Goal: Task Accomplishment & Management: Manage account settings

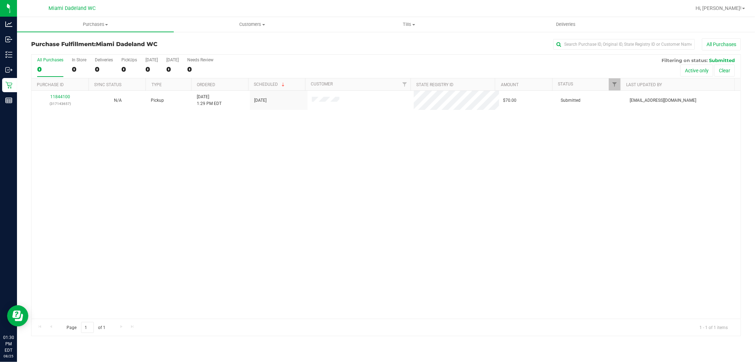
click at [271, 142] on div "11844100 (317143657) N/A Pickup [DATE] 1:29 PM EDT 8/25/2025 $70.00 Submitted […" at bounding box center [386, 205] width 709 height 228
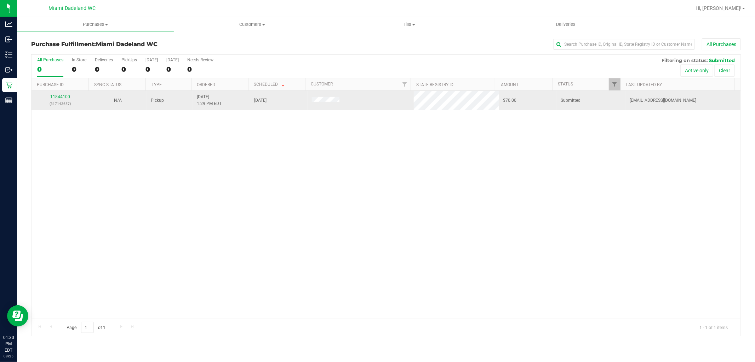
click at [61, 98] on link "11844100" at bounding box center [60, 96] width 20 height 5
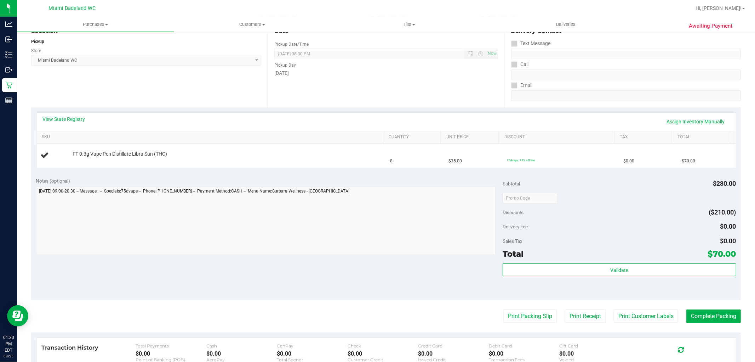
scroll to position [157, 0]
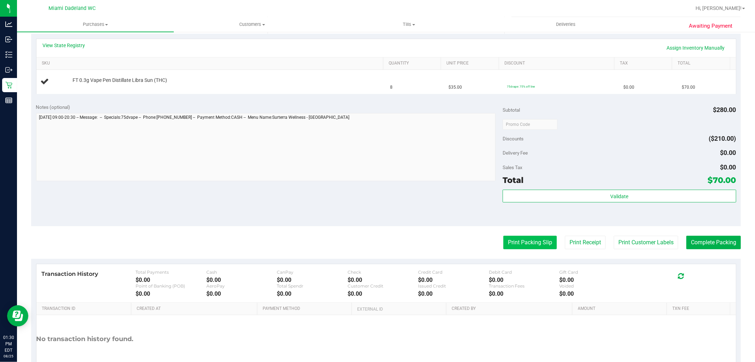
click at [522, 239] on button "Print Packing Slip" at bounding box center [530, 241] width 53 height 13
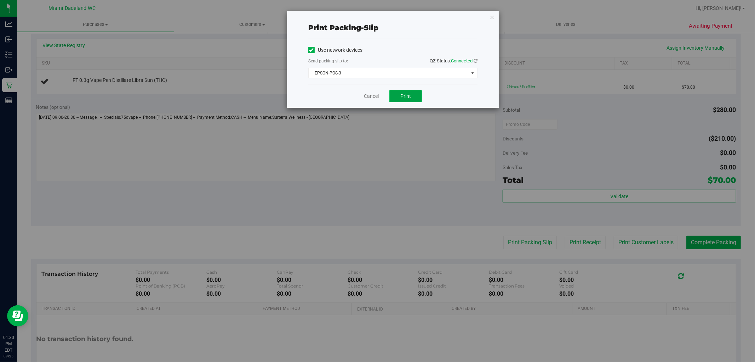
click at [403, 96] on span "Print" at bounding box center [405, 96] width 11 height 6
click at [377, 94] on link "Cancel" at bounding box center [371, 95] width 15 height 7
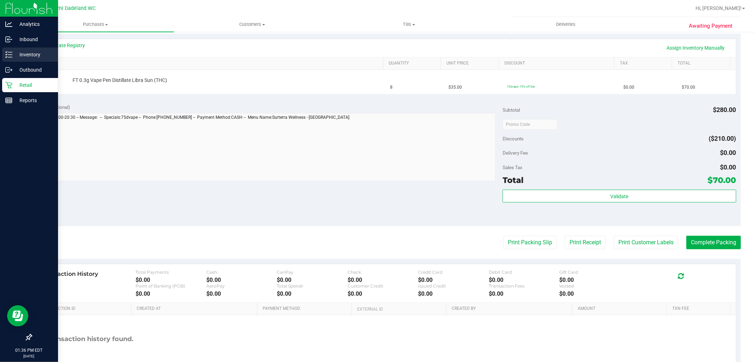
click at [37, 54] on p "Inventory" at bounding box center [33, 54] width 42 height 8
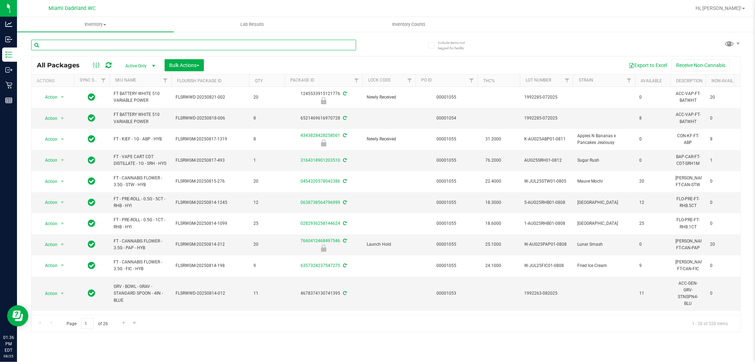
click at [161, 45] on input "text" at bounding box center [193, 45] width 325 height 11
type input "srh"
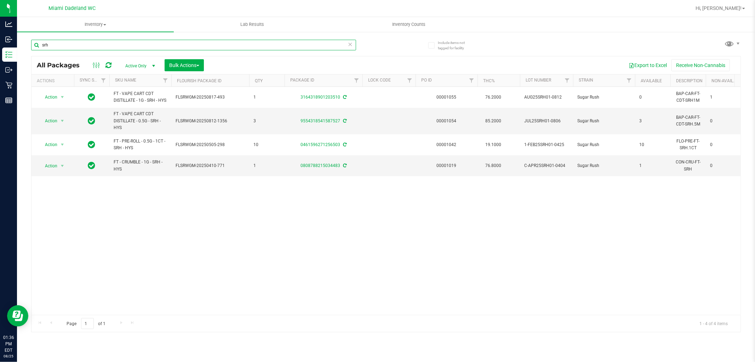
click at [279, 48] on input "srh" at bounding box center [193, 45] width 325 height 11
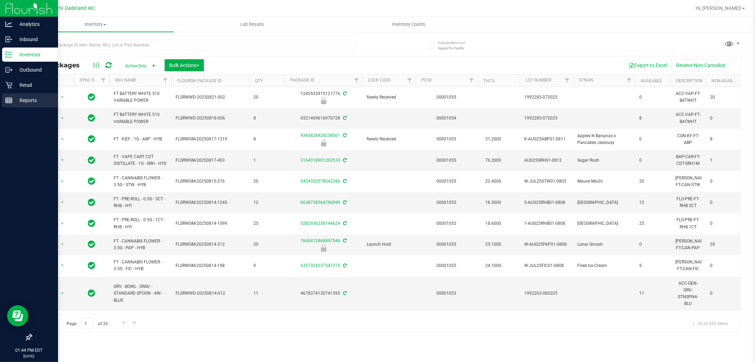
click at [12, 93] on div "Reports" at bounding box center [30, 100] width 56 height 14
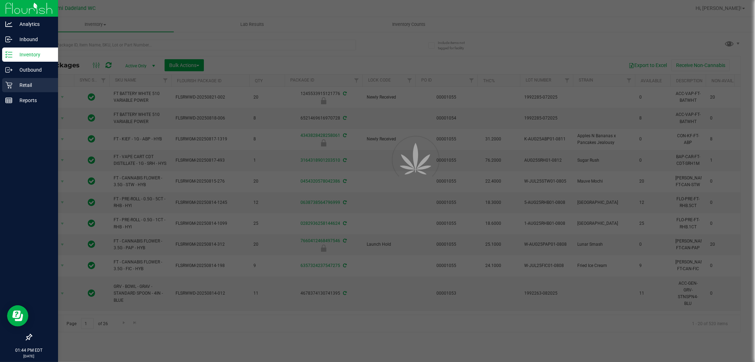
click at [15, 85] on p "Retail" at bounding box center [33, 85] width 42 height 8
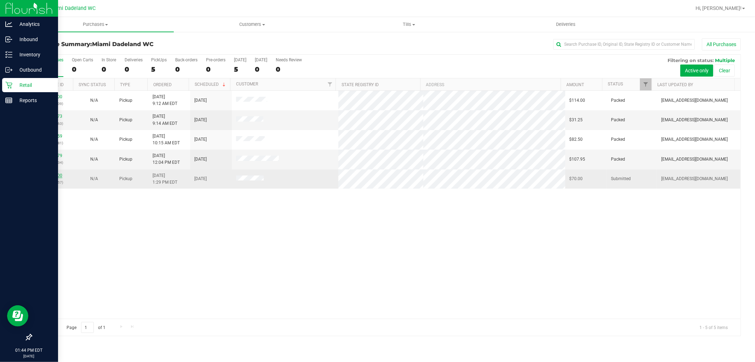
click at [55, 173] on link "11844100" at bounding box center [52, 175] width 20 height 5
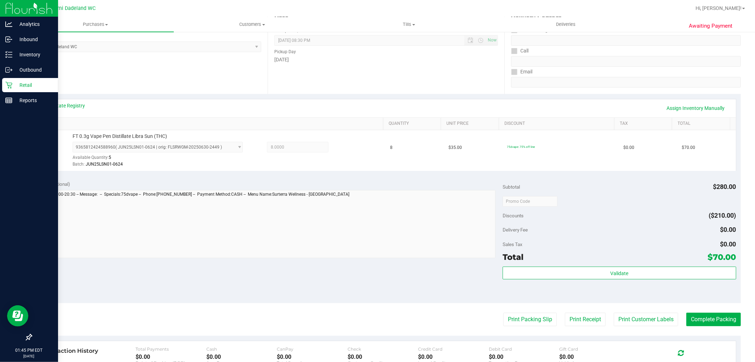
scroll to position [218, 0]
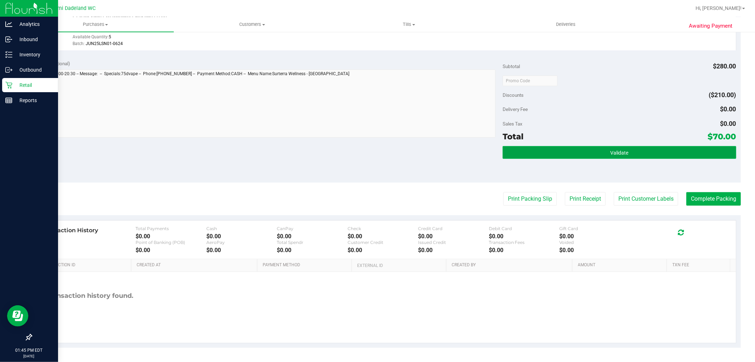
click at [580, 146] on button "Validate" at bounding box center [619, 152] width 233 height 13
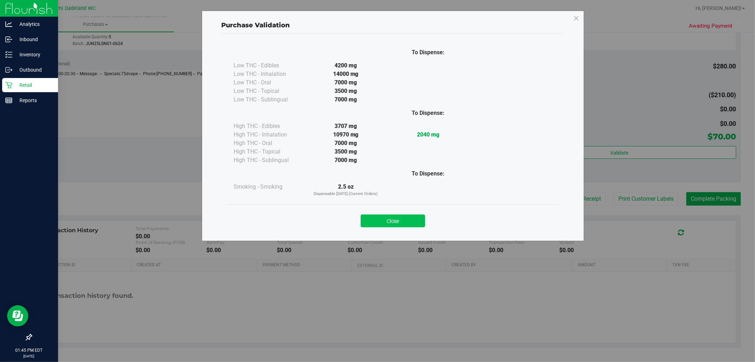
click at [400, 225] on button "Close" at bounding box center [393, 220] width 64 height 13
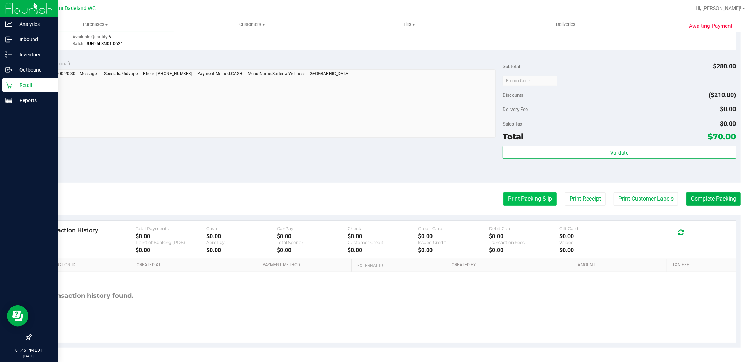
click at [508, 202] on button "Print Packing Slip" at bounding box center [530, 198] width 53 height 13
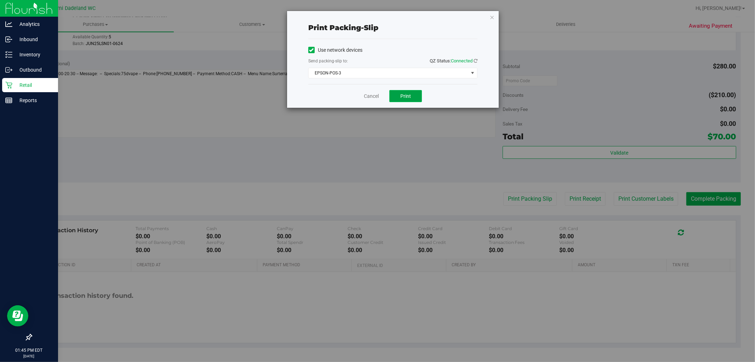
click at [399, 93] on button "Print" at bounding box center [406, 96] width 33 height 12
click at [372, 93] on link "Cancel" at bounding box center [371, 95] width 15 height 7
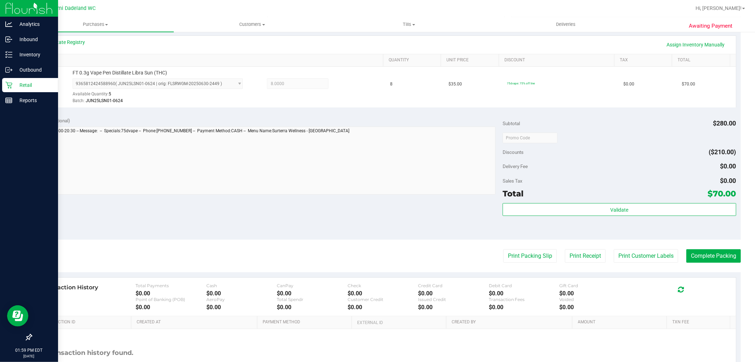
scroll to position [139, 0]
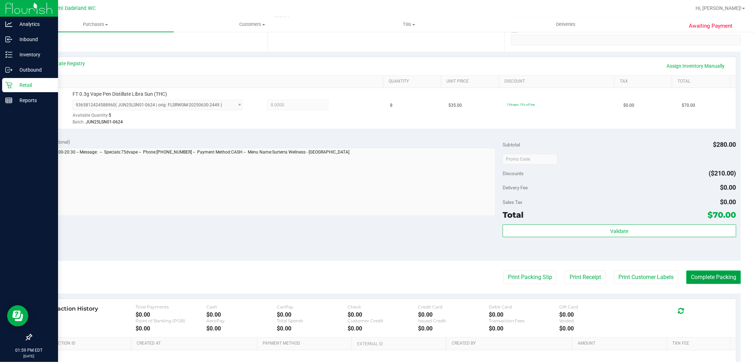
click at [714, 275] on button "Complete Packing" at bounding box center [714, 276] width 55 height 13
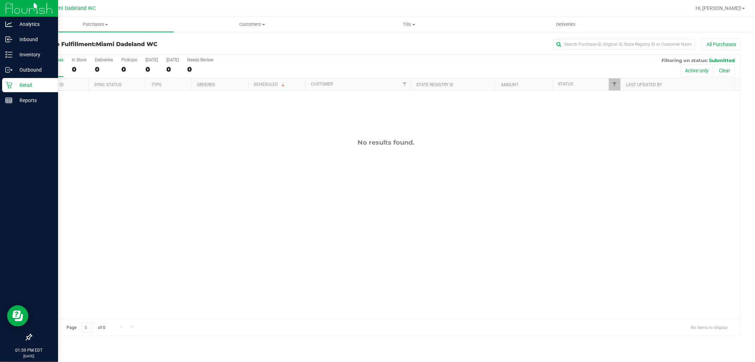
click at [16, 79] on div "Retail" at bounding box center [30, 85] width 56 height 14
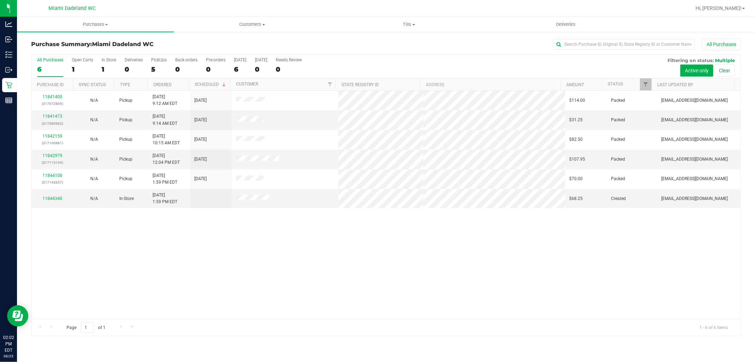
click at [229, 301] on div "11841400 (317072809) N/A Pickup [DATE] 9:12 AM EDT 8/25/2025 $114.00 Packed [EM…" at bounding box center [386, 205] width 709 height 228
click at [173, 265] on div "11841400 (317072809) N/A Pickup [DATE] 9:12 AM EDT 8/25/2025 $114.00 Packed [EM…" at bounding box center [386, 205] width 709 height 228
click at [285, 283] on div at bounding box center [386, 195] width 709 height 281
click at [182, 115] on div at bounding box center [386, 195] width 709 height 281
click at [46, 197] on link "11844340" at bounding box center [52, 198] width 20 height 5
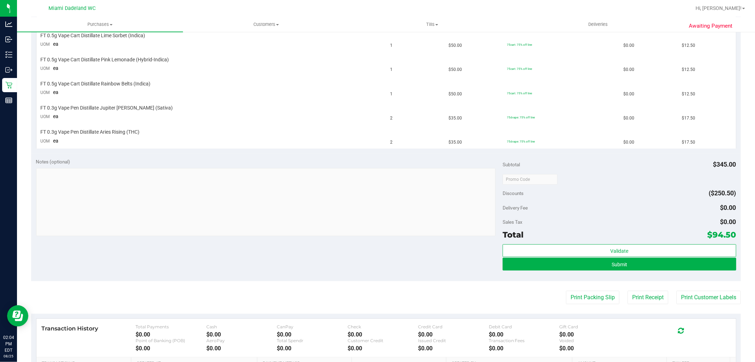
scroll to position [236, 0]
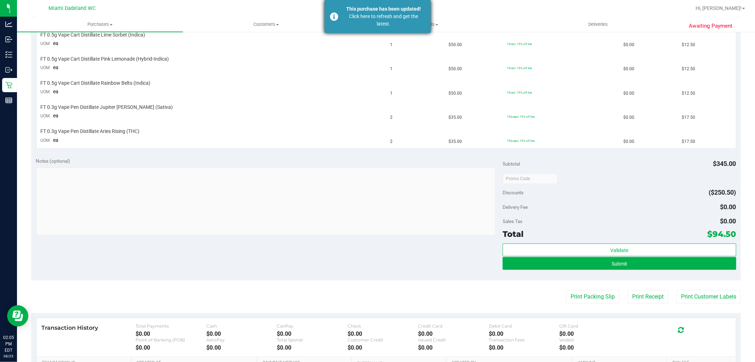
click at [384, 21] on div "Click here to refresh and get the latest." at bounding box center [383, 20] width 83 height 15
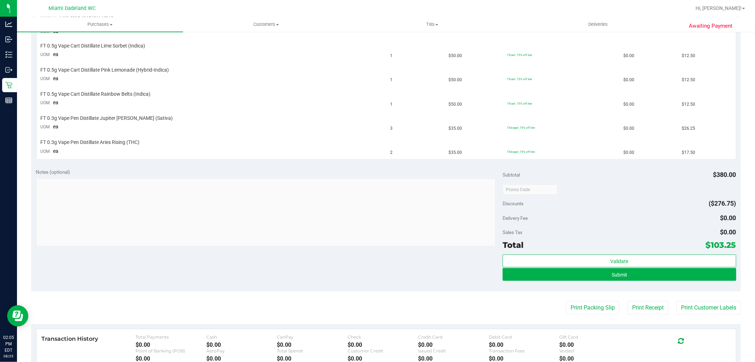
scroll to position [214, 0]
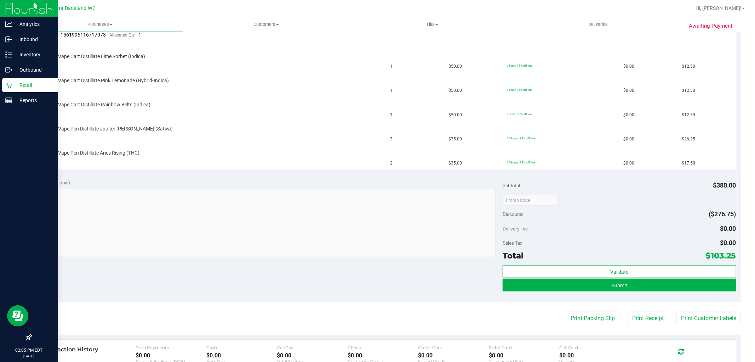
click at [18, 82] on p "Retail" at bounding box center [33, 85] width 42 height 8
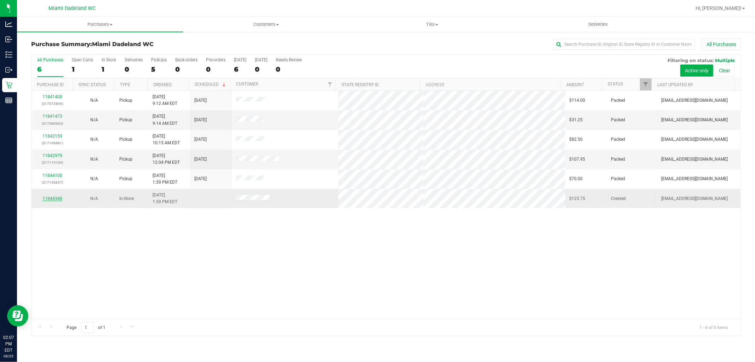
click at [53, 197] on link "11844340" at bounding box center [52, 198] width 20 height 5
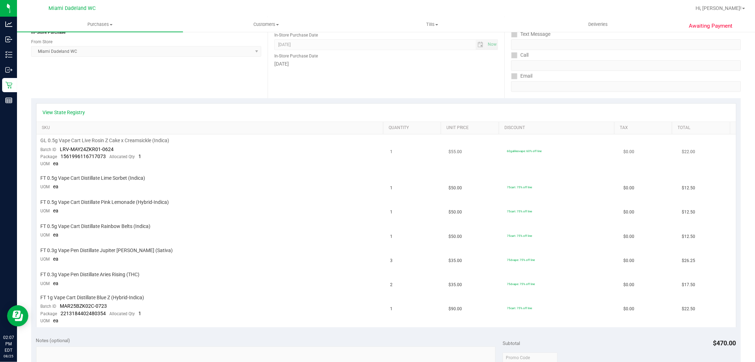
scroll to position [118, 0]
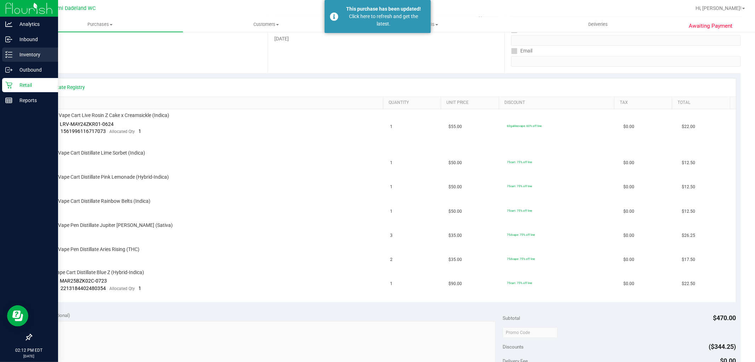
click at [11, 50] on div "Inventory" at bounding box center [30, 54] width 56 height 14
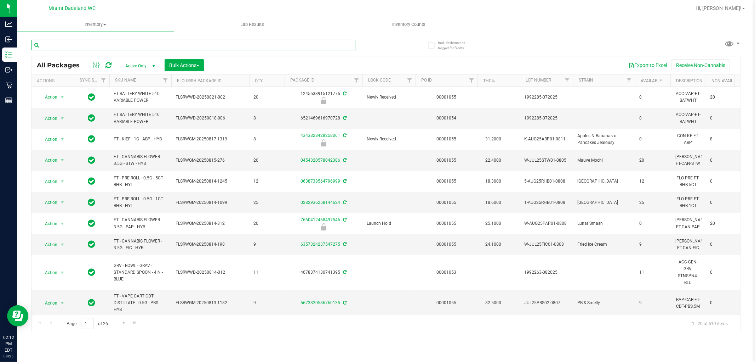
click at [281, 47] on input "text" at bounding box center [193, 45] width 325 height 11
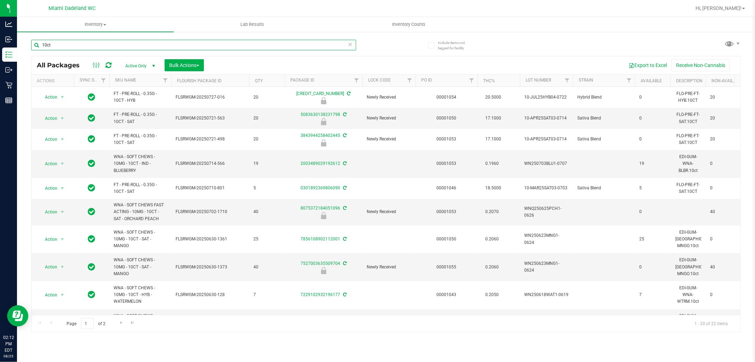
type input "10ct"
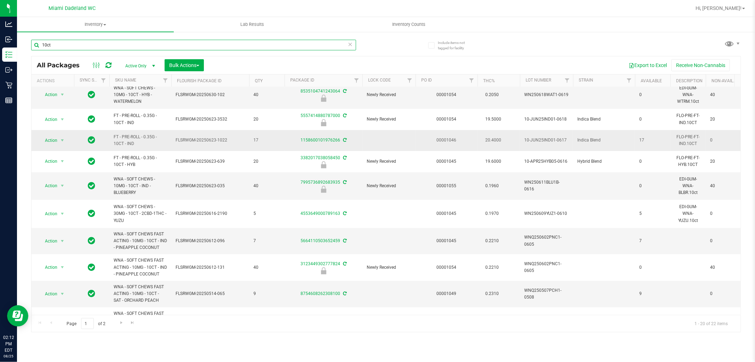
scroll to position [285, 0]
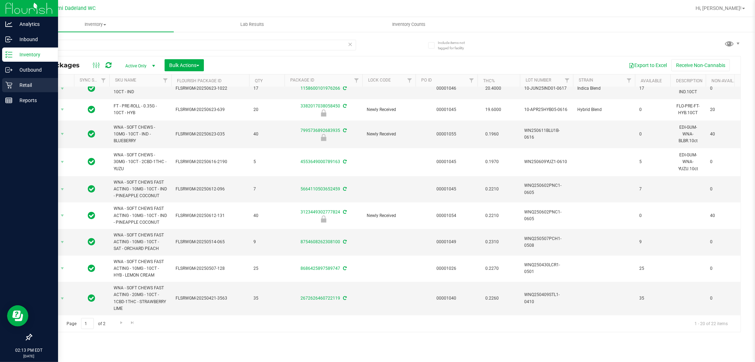
click at [16, 86] on p "Retail" at bounding box center [33, 85] width 42 height 8
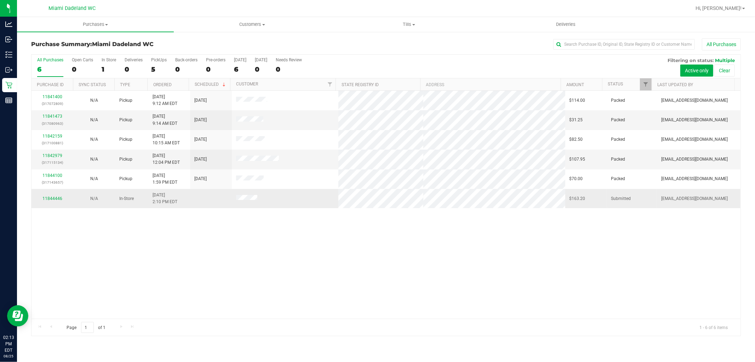
click at [52, 195] on div "11844446" at bounding box center [52, 198] width 33 height 7
click at [52, 197] on link "11844446" at bounding box center [52, 198] width 20 height 5
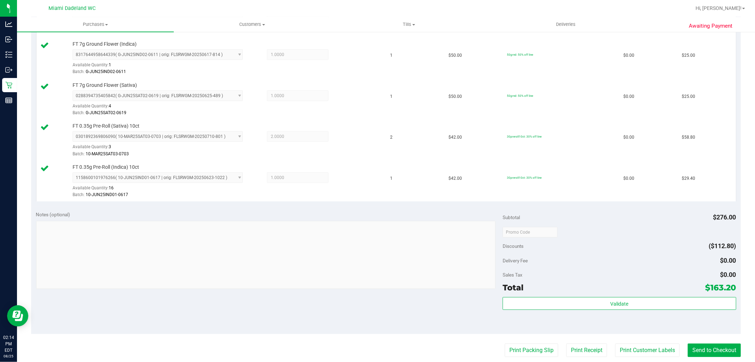
scroll to position [354, 0]
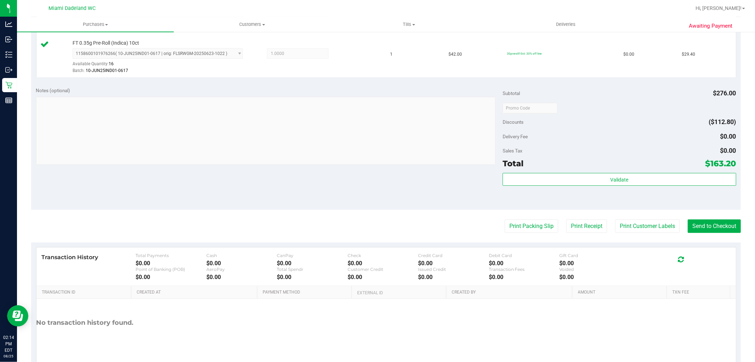
click at [652, 172] on div "Subtotal $276.00 Discounts ($112.80) Delivery Fee $0.00 Sales Tax $0.00 Total $…" at bounding box center [619, 146] width 233 height 118
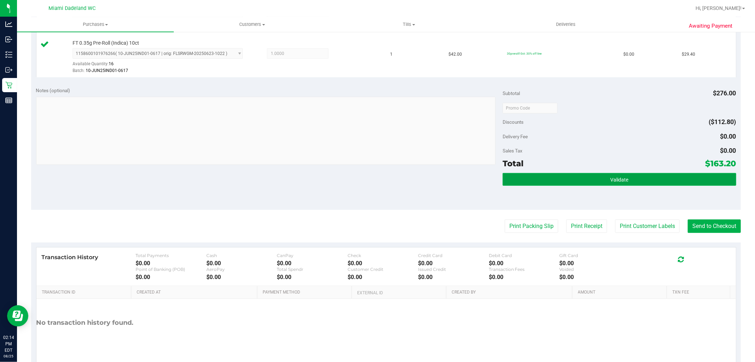
click at [649, 177] on button "Validate" at bounding box center [619, 179] width 233 height 13
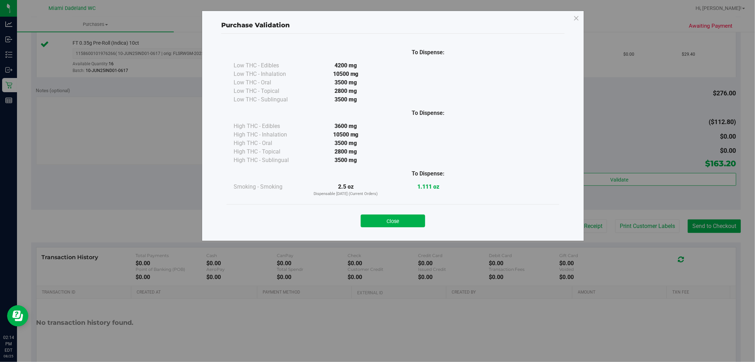
click at [416, 227] on div "Close" at bounding box center [393, 218] width 333 height 29
click at [419, 221] on button "Close" at bounding box center [393, 220] width 64 height 13
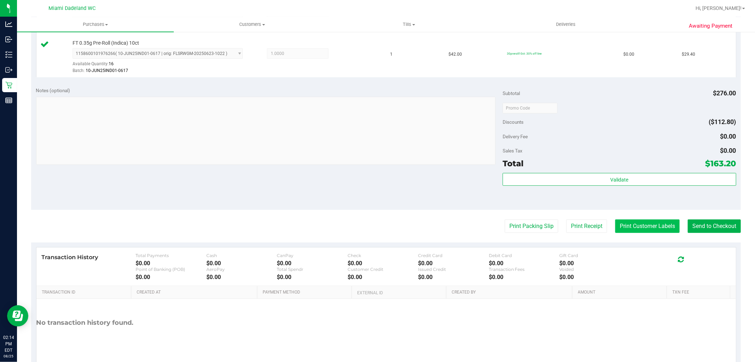
click at [642, 225] on button "Print Customer Labels" at bounding box center [647, 225] width 64 height 13
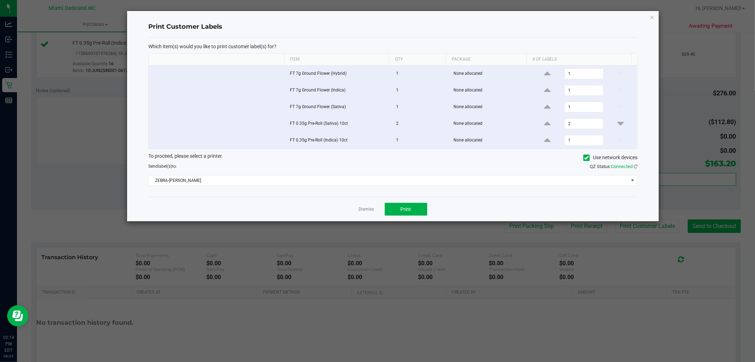
click at [423, 200] on div "Dismiss Print" at bounding box center [392, 209] width 489 height 24
click at [418, 209] on button "Print" at bounding box center [406, 209] width 42 height 13
click at [374, 209] on div "Dismiss Print" at bounding box center [392, 209] width 489 height 24
click at [372, 210] on link "Dismiss" at bounding box center [366, 209] width 15 height 6
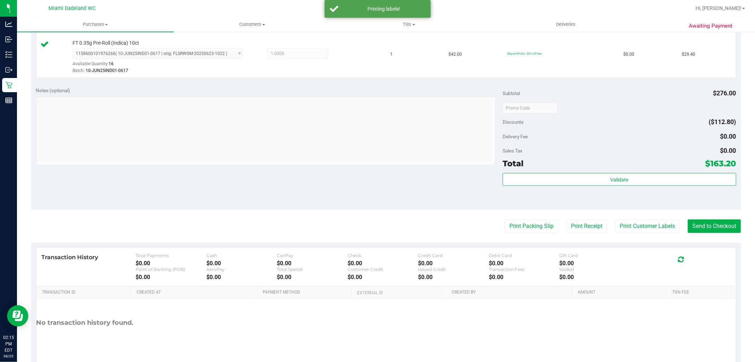
click at [735, 229] on div "Awaiting Payment Back Edit Purchase Cancel Purchase View Profile # 11844446 Bio…" at bounding box center [386, 33] width 738 height 712
click at [722, 227] on button "Send to Checkout" at bounding box center [714, 225] width 53 height 13
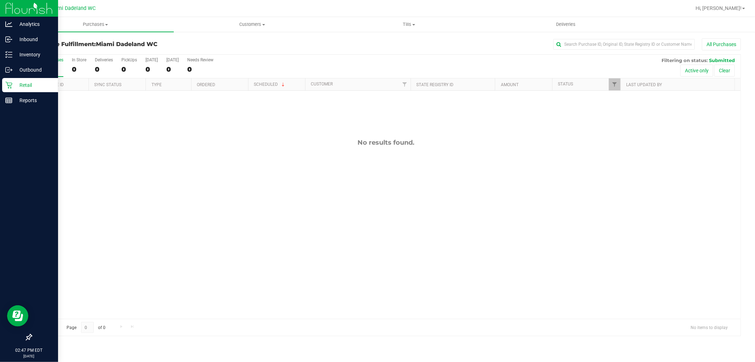
click at [20, 87] on p "Retail" at bounding box center [33, 85] width 42 height 8
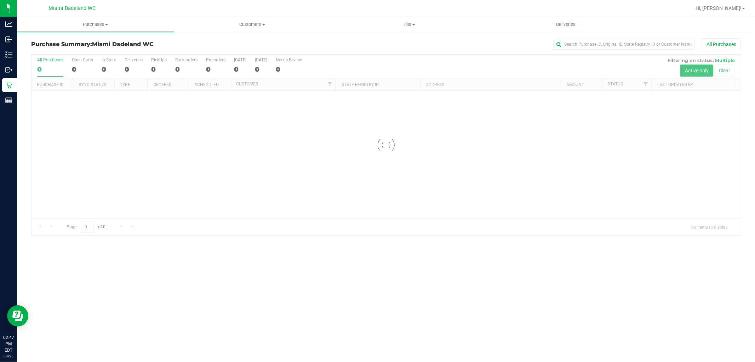
click at [211, 46] on h3 "Purchase Summary: Miami Dadeland WC" at bounding box center [149, 44] width 237 height 6
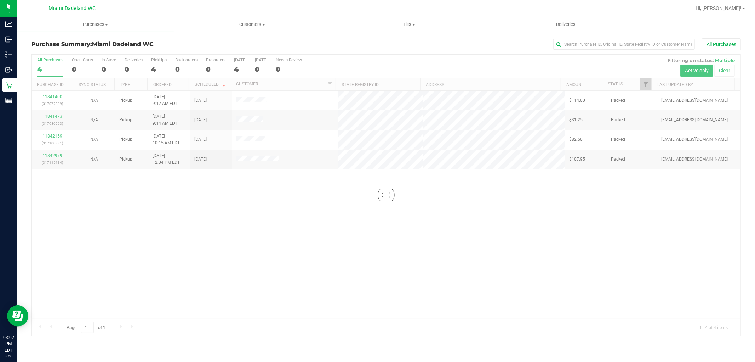
click at [347, 212] on div at bounding box center [386, 195] width 709 height 281
click at [443, 51] on div "Purchase Summary: Miami Dadeland WC All Purchases" at bounding box center [386, 46] width 710 height 16
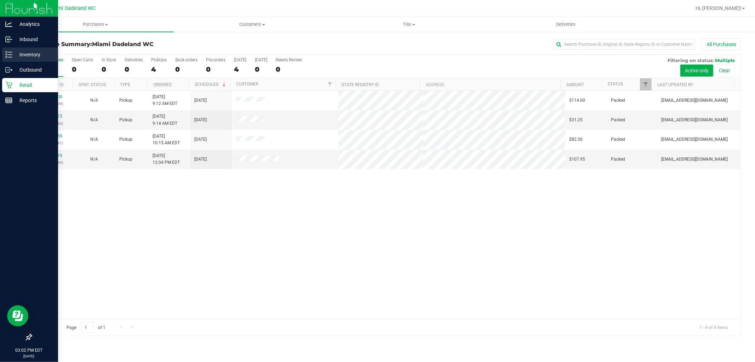
click at [37, 55] on p "Inventory" at bounding box center [33, 54] width 42 height 8
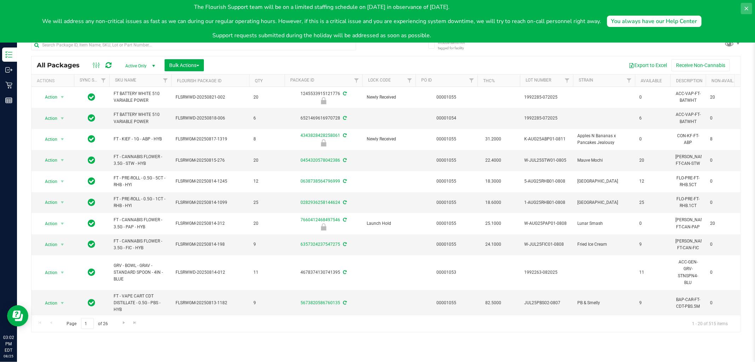
click at [749, 8] on icon at bounding box center [747, 9] width 6 height 6
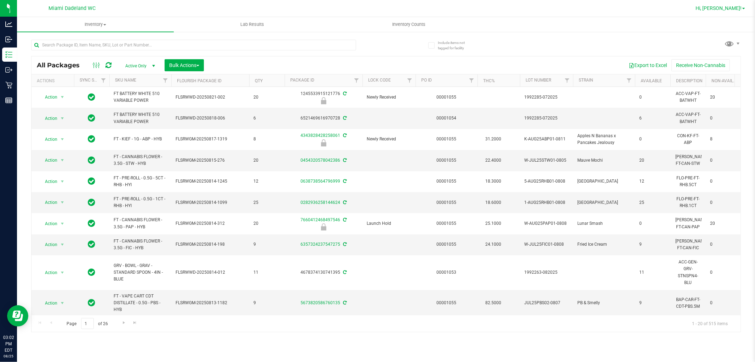
click at [739, 8] on span "Hi, [PERSON_NAME]!" at bounding box center [719, 8] width 46 height 6
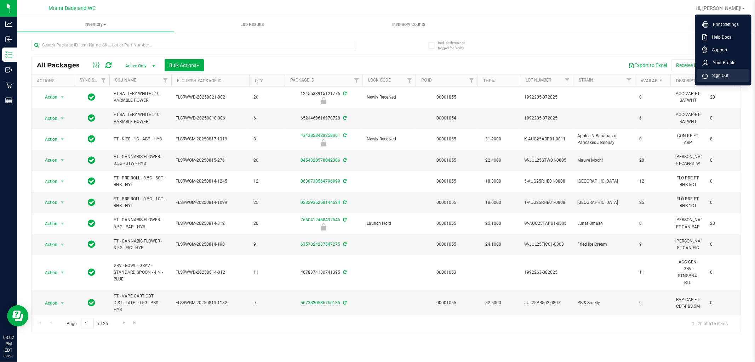
click at [721, 70] on li "Sign Out" at bounding box center [723, 75] width 53 height 13
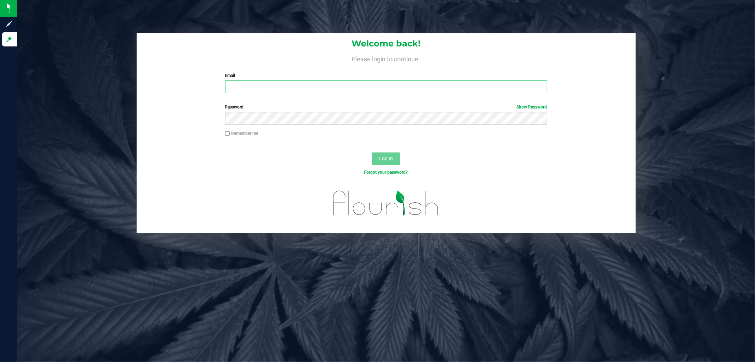
click at [391, 85] on input "Email" at bounding box center [386, 86] width 322 height 13
type input "[EMAIL_ADDRESS][DOMAIN_NAME]"
click at [372, 152] on button "Log In" at bounding box center [386, 158] width 28 height 13
